Goal: Contribute content: Contribute content

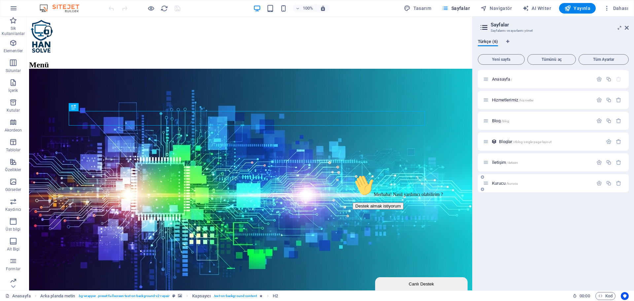
click at [0, 0] on div "Kurucu /kurucu" at bounding box center [0, 0] width 0 height 0
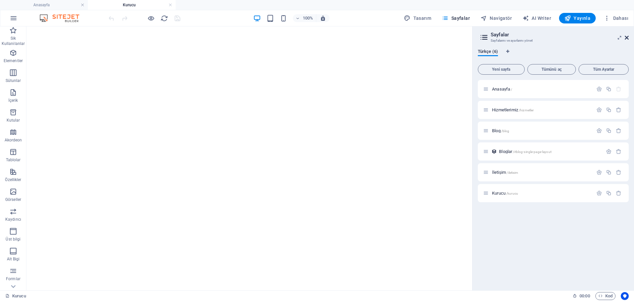
click at [0, 0] on icon at bounding box center [0, 0] width 0 height 0
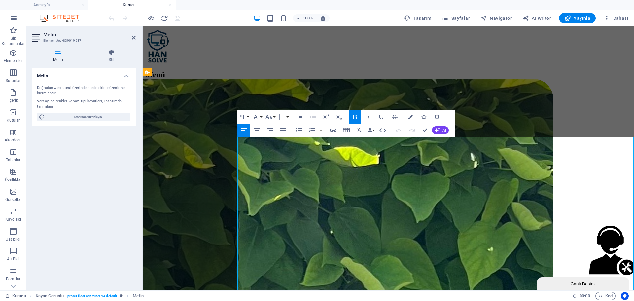
scroll to position [66, 0]
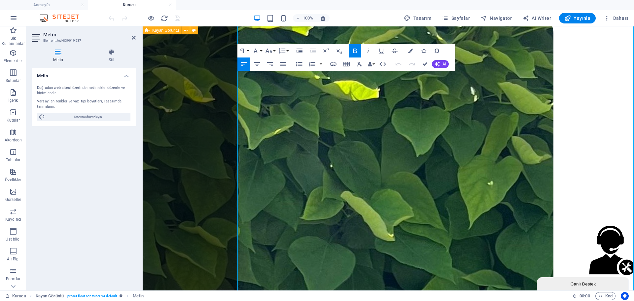
drag, startPoint x: 328, startPoint y: 212, endPoint x: 216, endPoint y: 154, distance: 126.1
click at [216, 154] on div "Kurucu – [PERSON_NAME] , [GEOGRAPHIC_DATA] Bilişim Güvenliği Teknolojisi mezunu…" at bounding box center [388, 244] width 486 height 462
drag, startPoint x: 340, startPoint y: 210, endPoint x: 246, endPoint y: 162, distance: 105.3
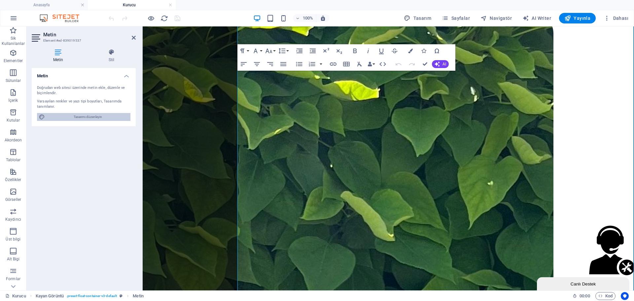
drag, startPoint x: 94, startPoint y: 118, endPoint x: 219, endPoint y: 121, distance: 125.2
click at [94, 118] on span "Tasarımı düzenleyin" at bounding box center [88, 117] width 82 height 8
select select "px"
select select "400"
select select "px"
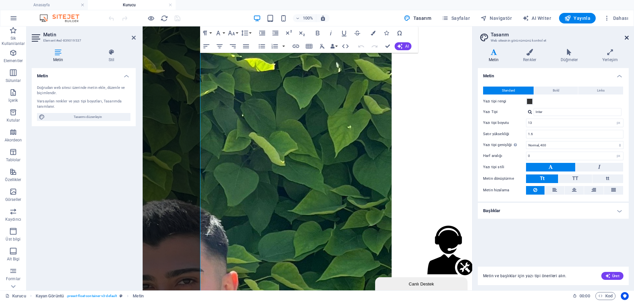
drag, startPoint x: 626, startPoint y: 36, endPoint x: 407, endPoint y: 53, distance: 219.8
click at [626, 36] on icon at bounding box center [627, 37] width 4 height 5
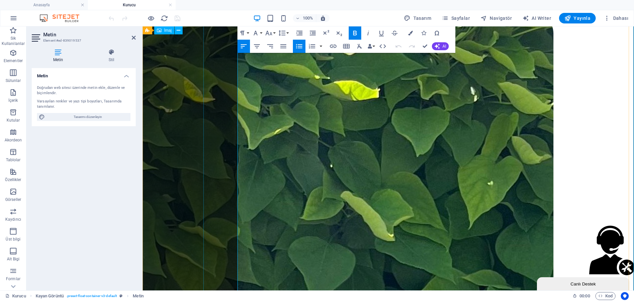
drag, startPoint x: 333, startPoint y: 210, endPoint x: 200, endPoint y: 152, distance: 145.5
click at [303, 44] on button "Unordered List" at bounding box center [299, 46] width 13 height 13
click at [302, 44] on icon "button" at bounding box center [299, 46] width 8 height 8
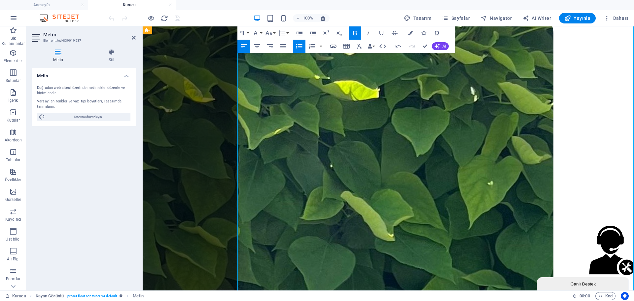
drag, startPoint x: 331, startPoint y: 209, endPoint x: 244, endPoint y: 152, distance: 103.9
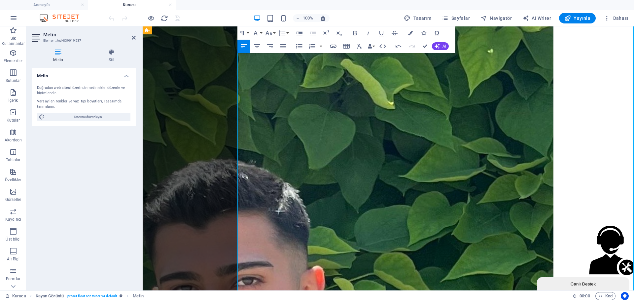
scroll to position [99, 0]
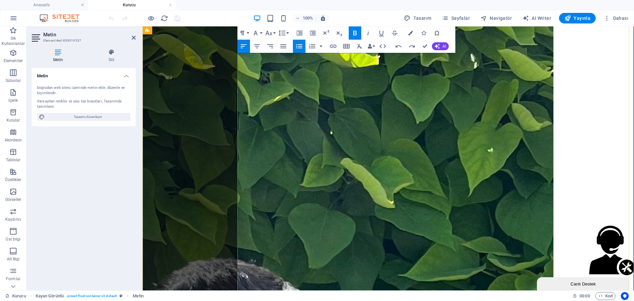
drag, startPoint x: 411, startPoint y: 117, endPoint x: 242, endPoint y: 120, distance: 169.7
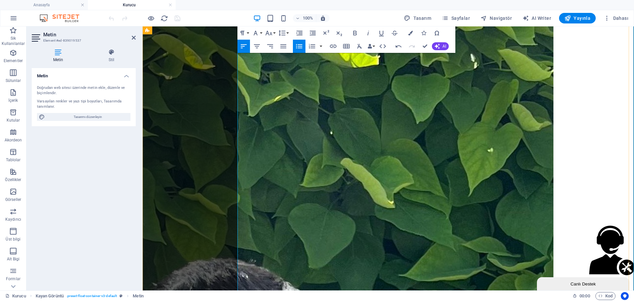
drag, startPoint x: 397, startPoint y: 117, endPoint x: 248, endPoint y: 120, distance: 148.9
drag, startPoint x: 328, startPoint y: 174, endPoint x: 245, endPoint y: 116, distance: 101.5
drag, startPoint x: 406, startPoint y: 228, endPoint x: 248, endPoint y: 110, distance: 196.9
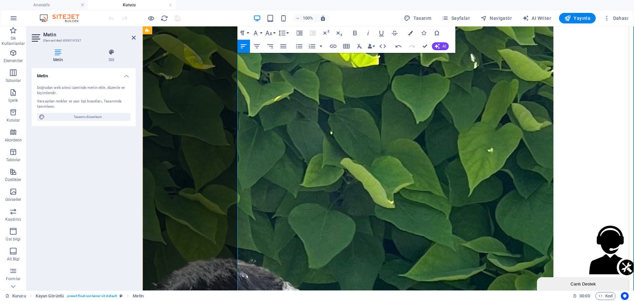
click at [270, 34] on icon "button" at bounding box center [268, 33] width 7 height 5
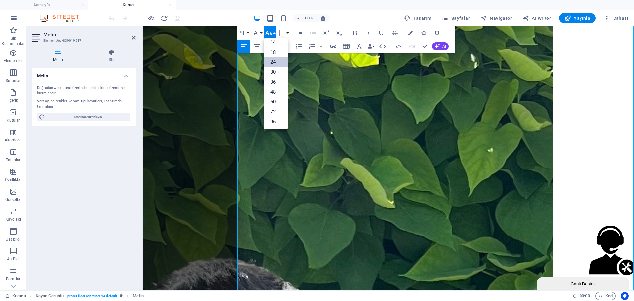
scroll to position [53, 0]
click at [273, 50] on link "18" at bounding box center [276, 52] width 24 height 10
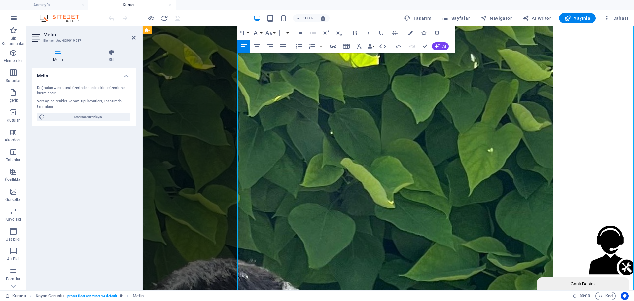
drag, startPoint x: 329, startPoint y: 148, endPoint x: 332, endPoint y: 141, distance: 7.4
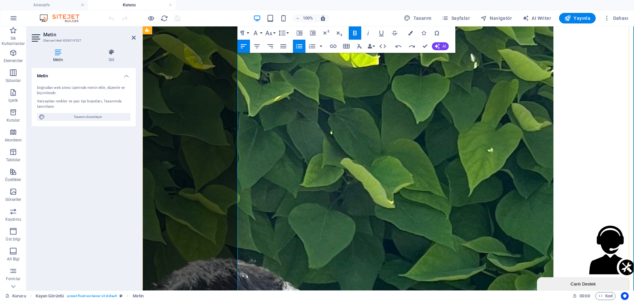
drag, startPoint x: 311, startPoint y: 162, endPoint x: 245, endPoint y: 117, distance: 80.2
drag, startPoint x: 333, startPoint y: 174, endPoint x: 245, endPoint y: 115, distance: 106.0
click at [272, 32] on icon "button" at bounding box center [269, 33] width 8 height 8
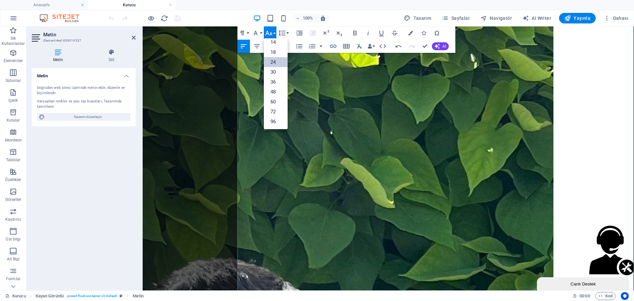
click at [275, 63] on link "24" at bounding box center [276, 62] width 24 height 10
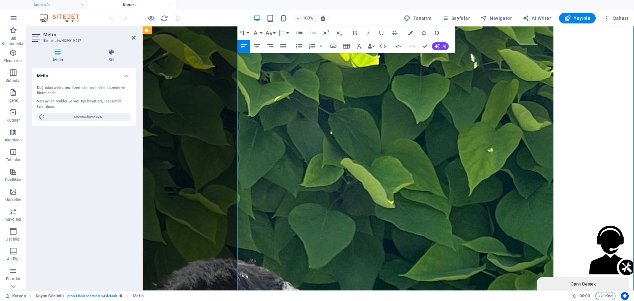
drag, startPoint x: 399, startPoint y: 221, endPoint x: 245, endPoint y: 119, distance: 184.9
click at [272, 33] on icon "button" at bounding box center [269, 33] width 8 height 8
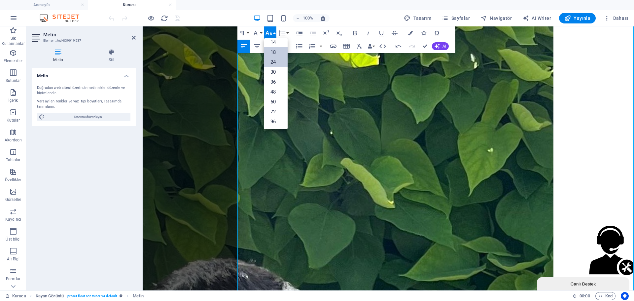
click at [273, 54] on link "18" at bounding box center [276, 52] width 24 height 10
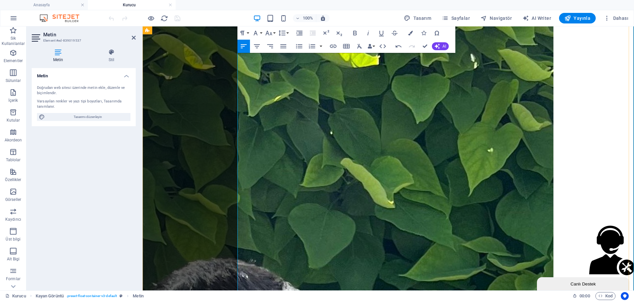
drag, startPoint x: 377, startPoint y: 186, endPoint x: 243, endPoint y: 120, distance: 149.3
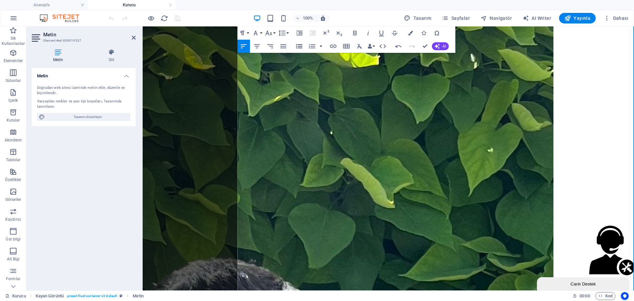
click at [300, 46] on icon "button" at bounding box center [299, 46] width 8 height 8
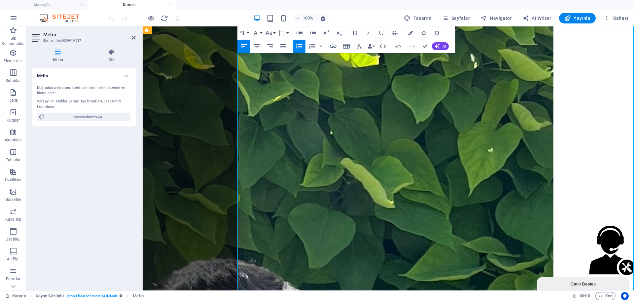
drag, startPoint x: 252, startPoint y: 118, endPoint x: 381, endPoint y: 189, distance: 146.9
click at [300, 45] on icon "button" at bounding box center [299, 46] width 6 height 4
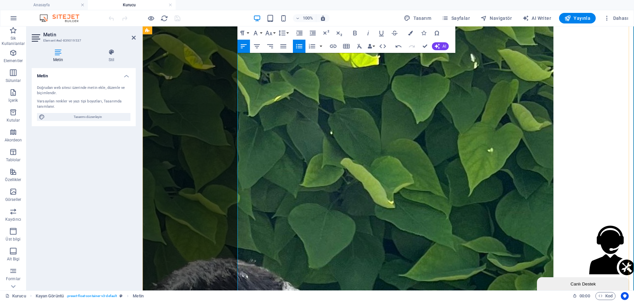
drag, startPoint x: 365, startPoint y: 188, endPoint x: 239, endPoint y: 116, distance: 145.5
click at [273, 29] on button "Font Size" at bounding box center [270, 32] width 13 height 13
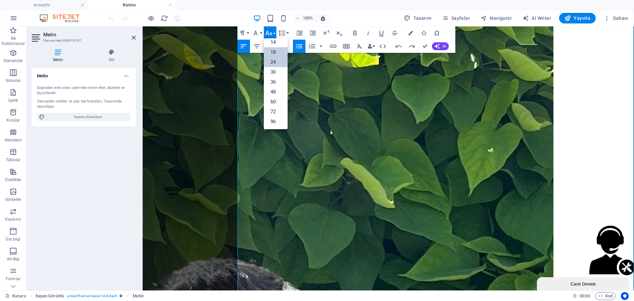
click at [272, 59] on link "24" at bounding box center [276, 62] width 24 height 10
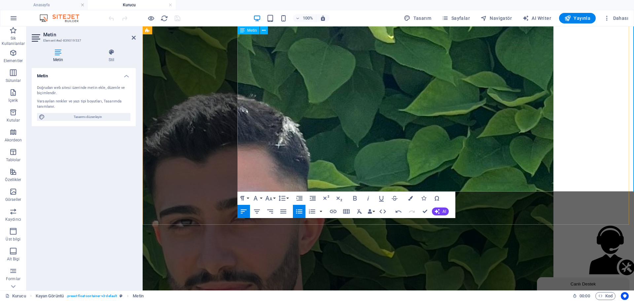
scroll to position [198, 0]
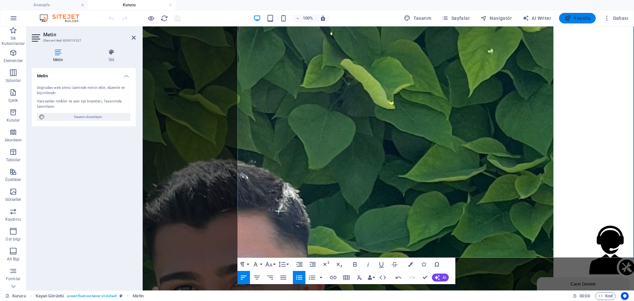
click at [576, 17] on span "Yayınla" at bounding box center [577, 18] width 26 height 7
